Goal: Information Seeking & Learning: Learn about a topic

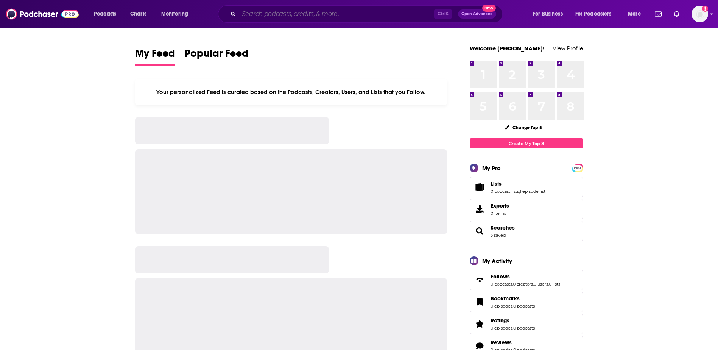
click at [366, 16] on input "Search podcasts, credits, & more..." at bounding box center [336, 14] width 195 height 12
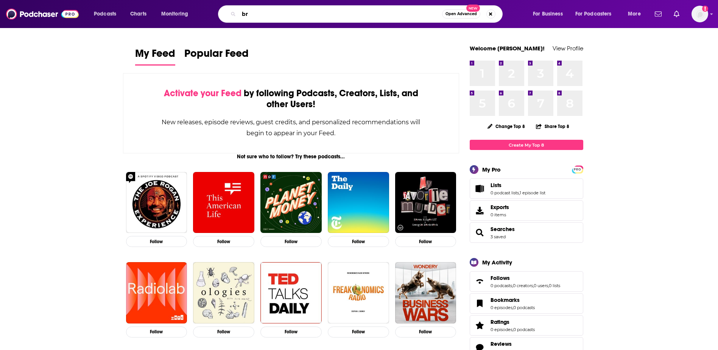
type input "b"
type input "dare to lead"
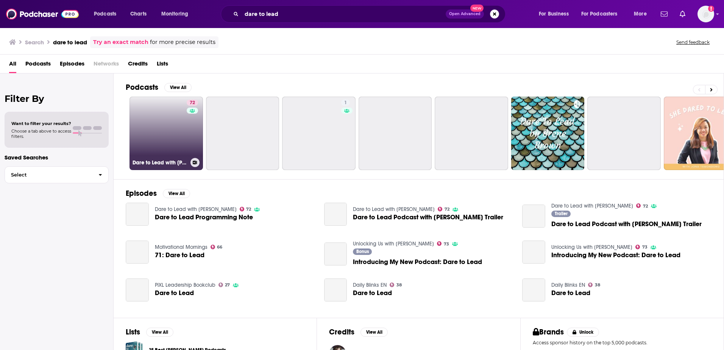
click at [154, 125] on link "72 Dare to Lead with [PERSON_NAME]" at bounding box center [165, 133] width 73 height 73
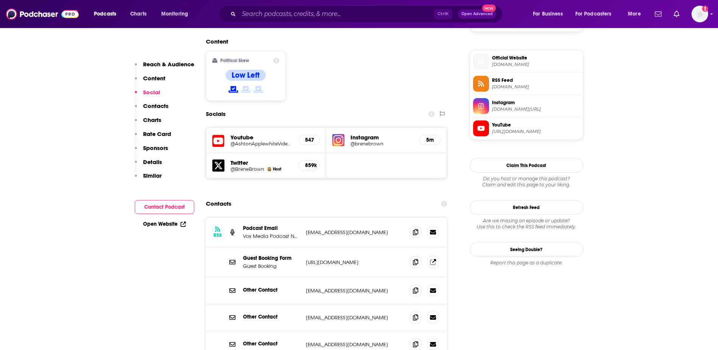
scroll to position [606, 0]
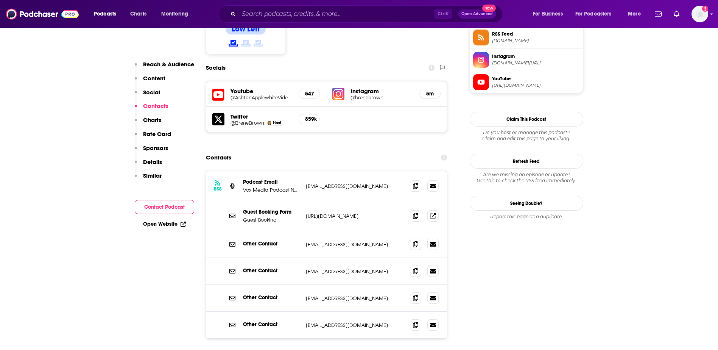
scroll to position [681, 0]
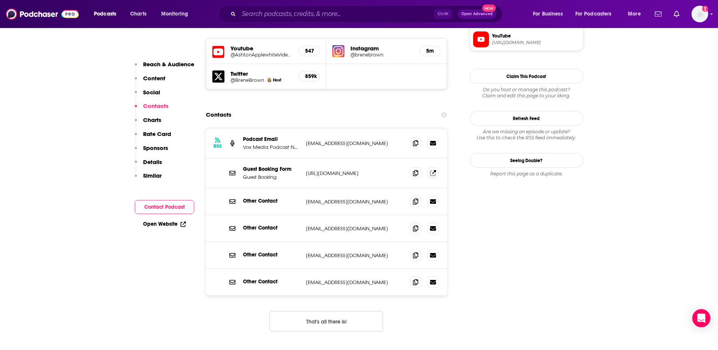
click at [349, 170] on p "[URL][DOMAIN_NAME]" at bounding box center [355, 173] width 98 height 6
click at [366, 170] on p "[URL][DOMAIN_NAME]" at bounding box center [355, 173] width 98 height 6
click at [418, 170] on icon at bounding box center [415, 173] width 5 height 6
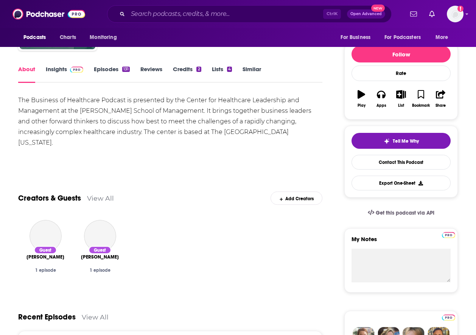
scroll to position [38, 0]
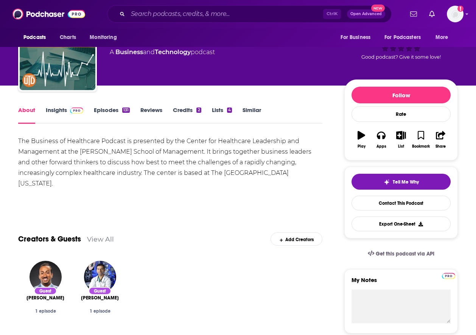
click at [51, 113] on link "Insights" at bounding box center [64, 114] width 37 height 17
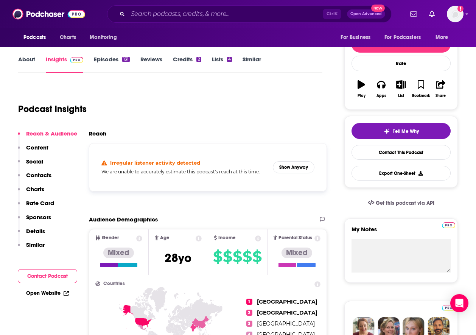
scroll to position [76, 0]
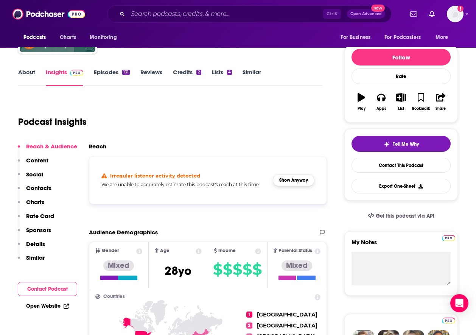
click at [287, 173] on div "Irregular listener activity detected We are unable to accurately estimate this …" at bounding box center [207, 180] width 225 height 36
click at [289, 179] on button "Show Anyway" at bounding box center [294, 180] width 42 height 12
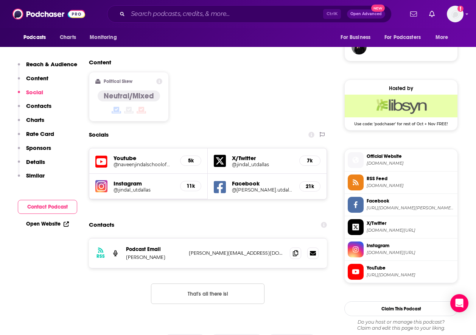
scroll to position [568, 0]
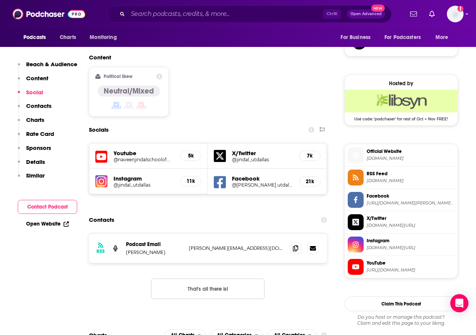
click at [185, 279] on button "That's all there is!" at bounding box center [208, 289] width 114 height 20
click at [301, 242] on span at bounding box center [295, 247] width 11 height 11
click at [204, 11] on input "Search podcasts, credits, & more..." at bounding box center [225, 14] width 195 height 12
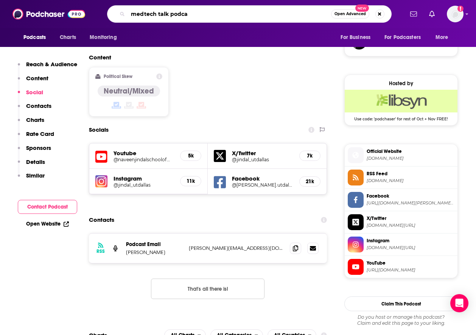
type input "medtech talk podcas"
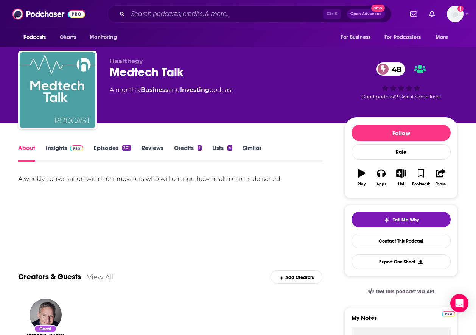
click at [59, 148] on link "Insights" at bounding box center [64, 152] width 37 height 17
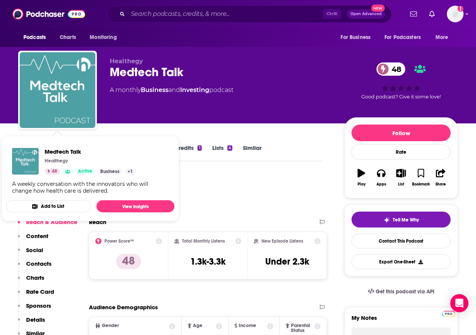
drag, startPoint x: 227, startPoint y: 170, endPoint x: 192, endPoint y: 166, distance: 35.1
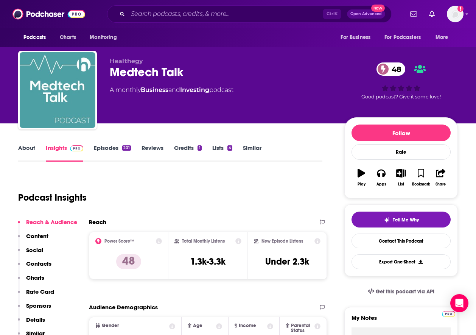
click at [26, 149] on link "About" at bounding box center [26, 152] width 17 height 17
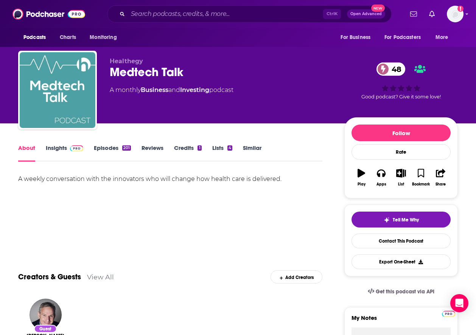
scroll to position [76, 0]
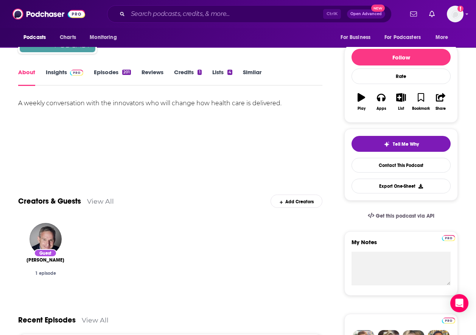
click at [55, 73] on link "Insights" at bounding box center [64, 77] width 37 height 17
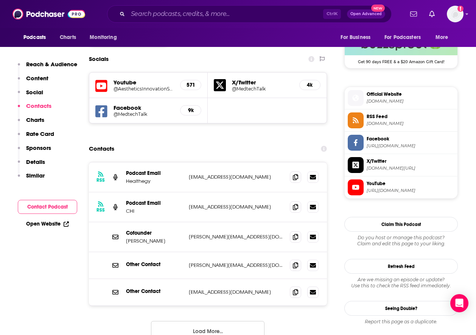
scroll to position [643, 0]
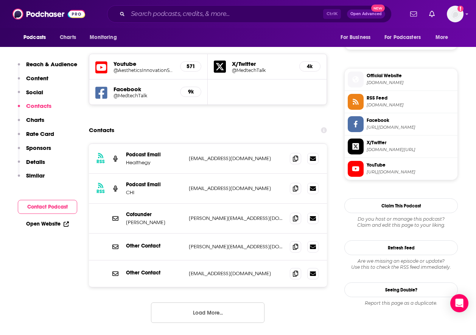
click at [193, 302] on button "Load More..." at bounding box center [208, 312] width 114 height 20
